Goal: Task Accomplishment & Management: Use online tool/utility

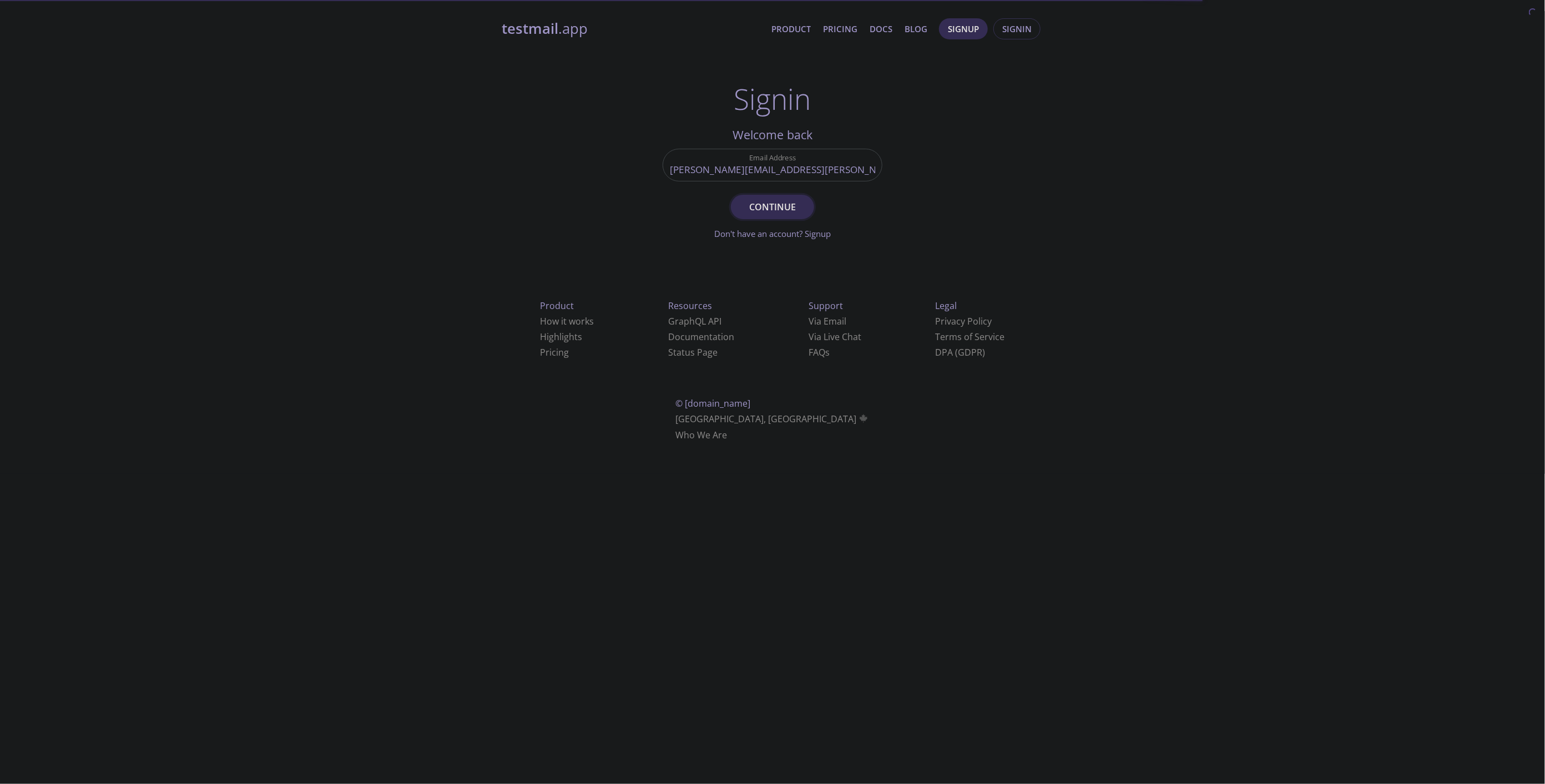
click at [784, 208] on span "Continue" at bounding box center [772, 207] width 59 height 15
type input "krzysztof.wywrot@bennetts.co.uk"
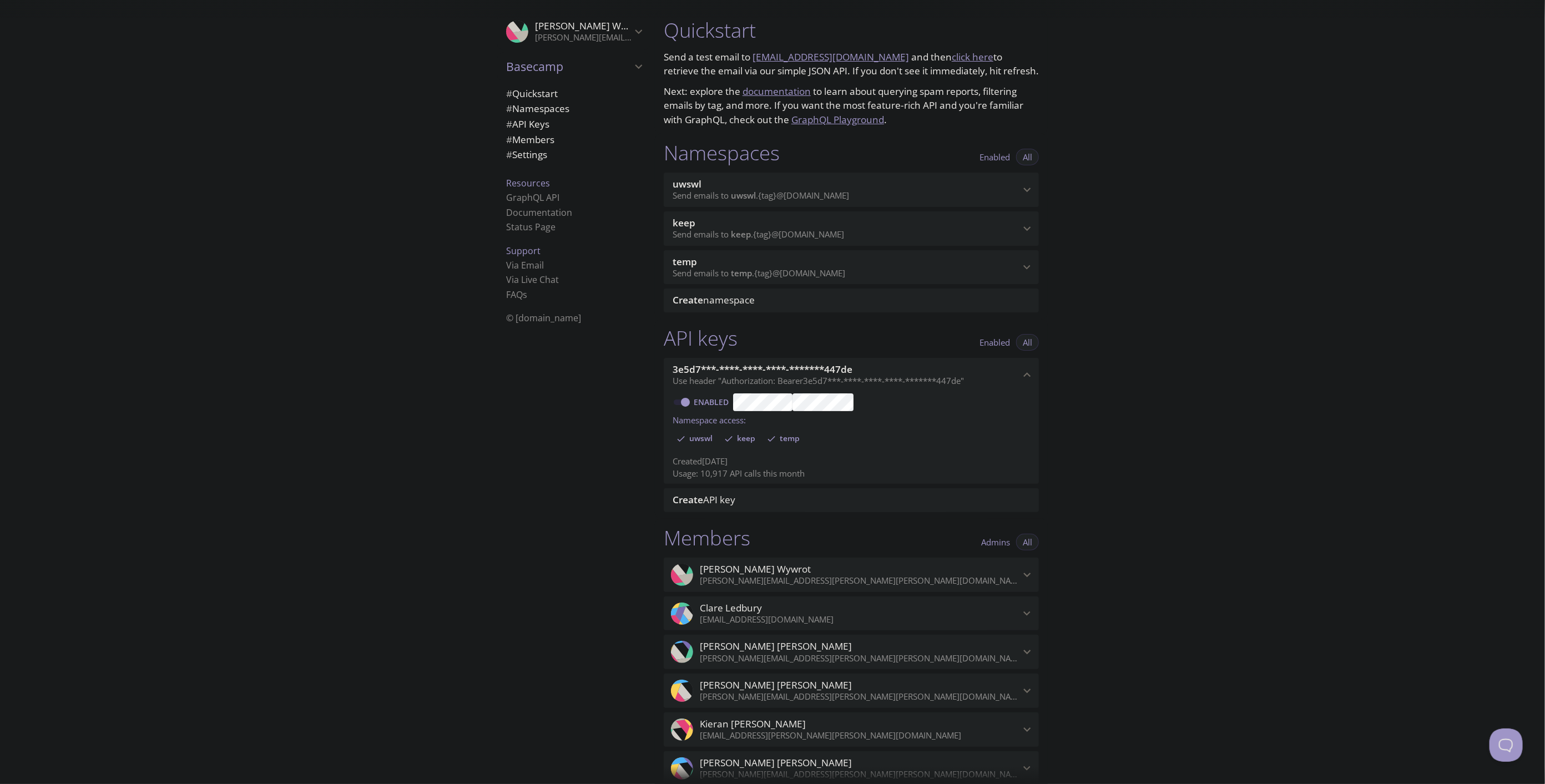
click at [764, 187] on span "uwswl" at bounding box center [846, 184] width 347 height 12
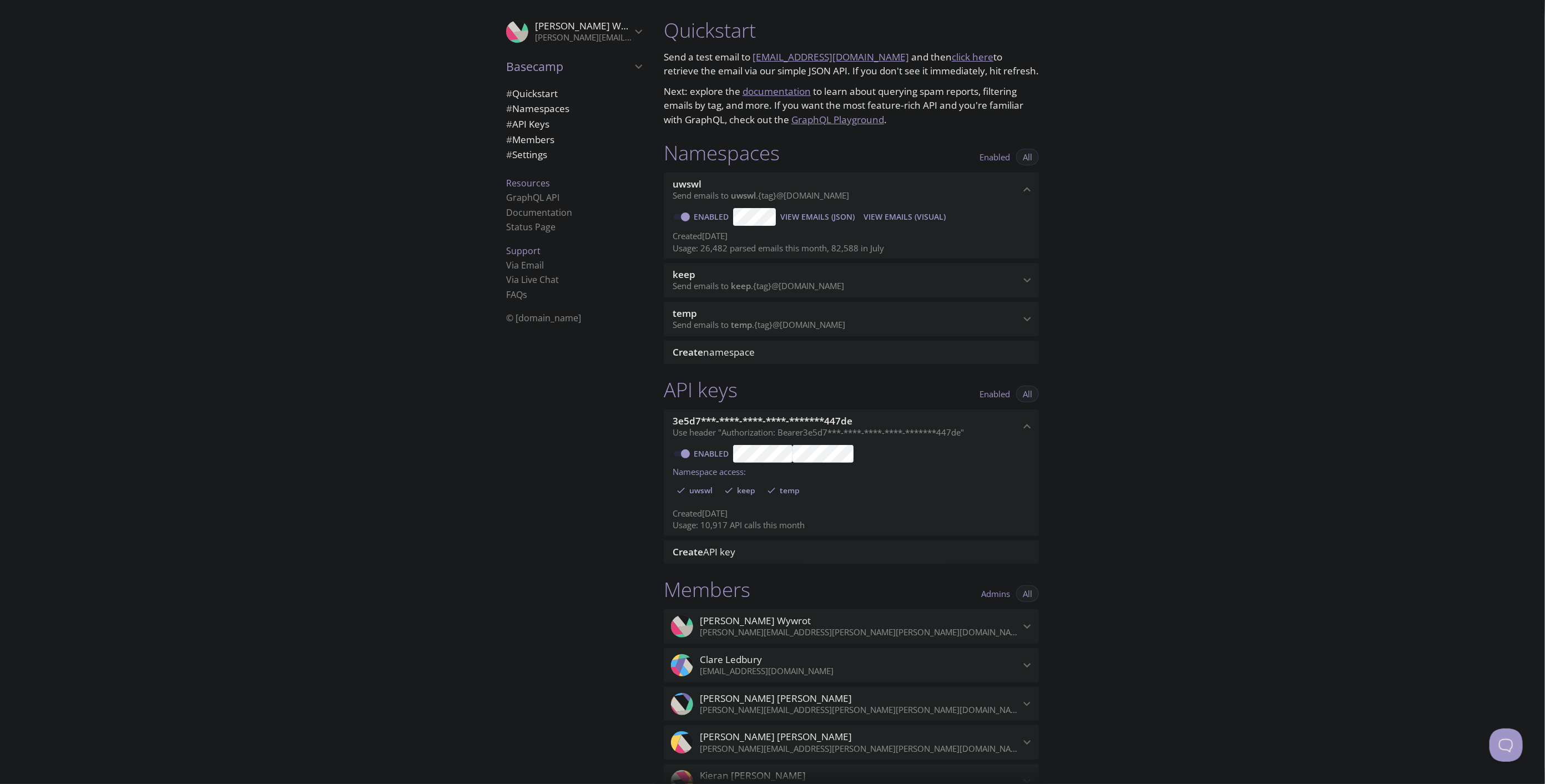
click at [914, 216] on span "View Emails (Visual)" at bounding box center [905, 216] width 82 height 13
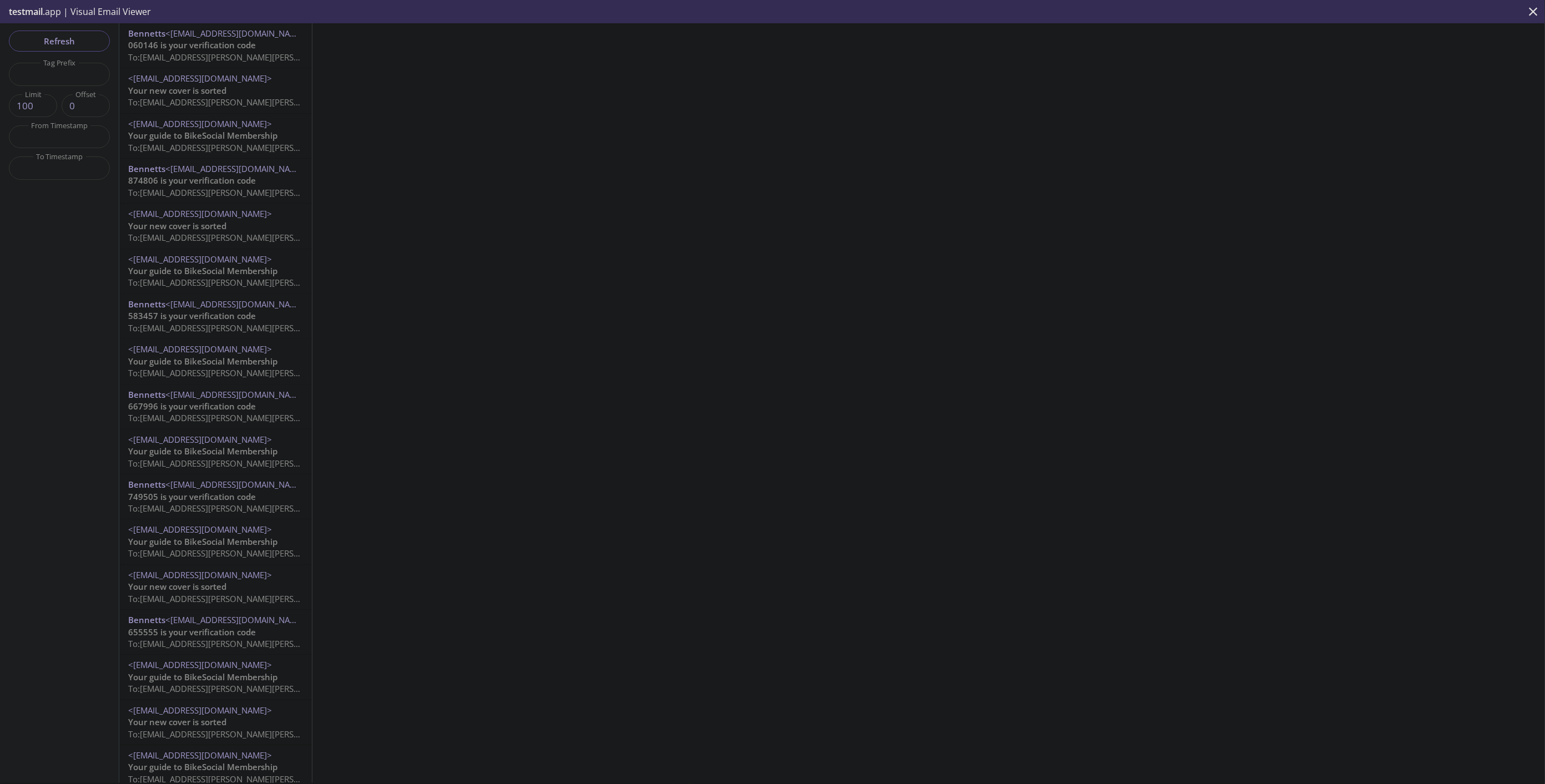
click at [208, 54] on span "To: uwswl.krzysztof.wywrot.8418940920@inbox.testmail.app" at bounding box center [265, 57] width 273 height 11
